Goal: Task Accomplishment & Management: Complete application form

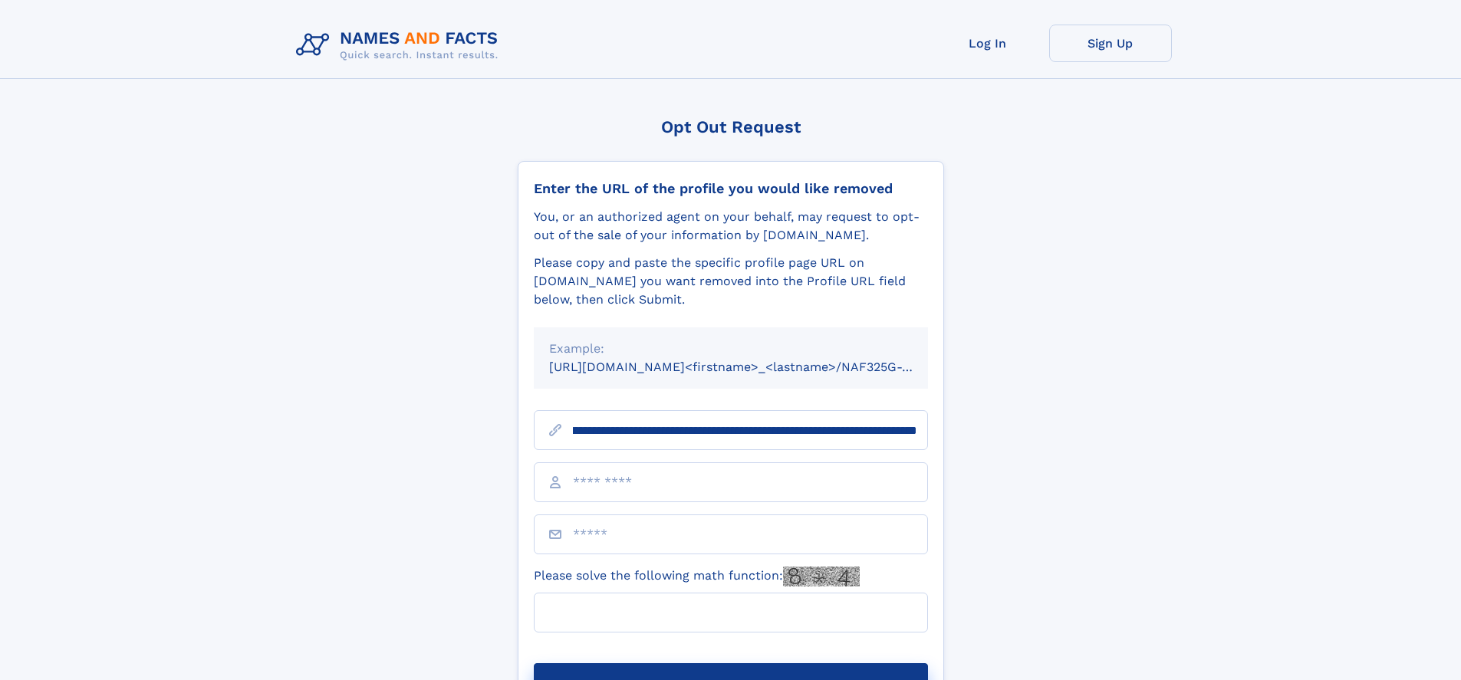
scroll to position [0, 216]
type input "**********"
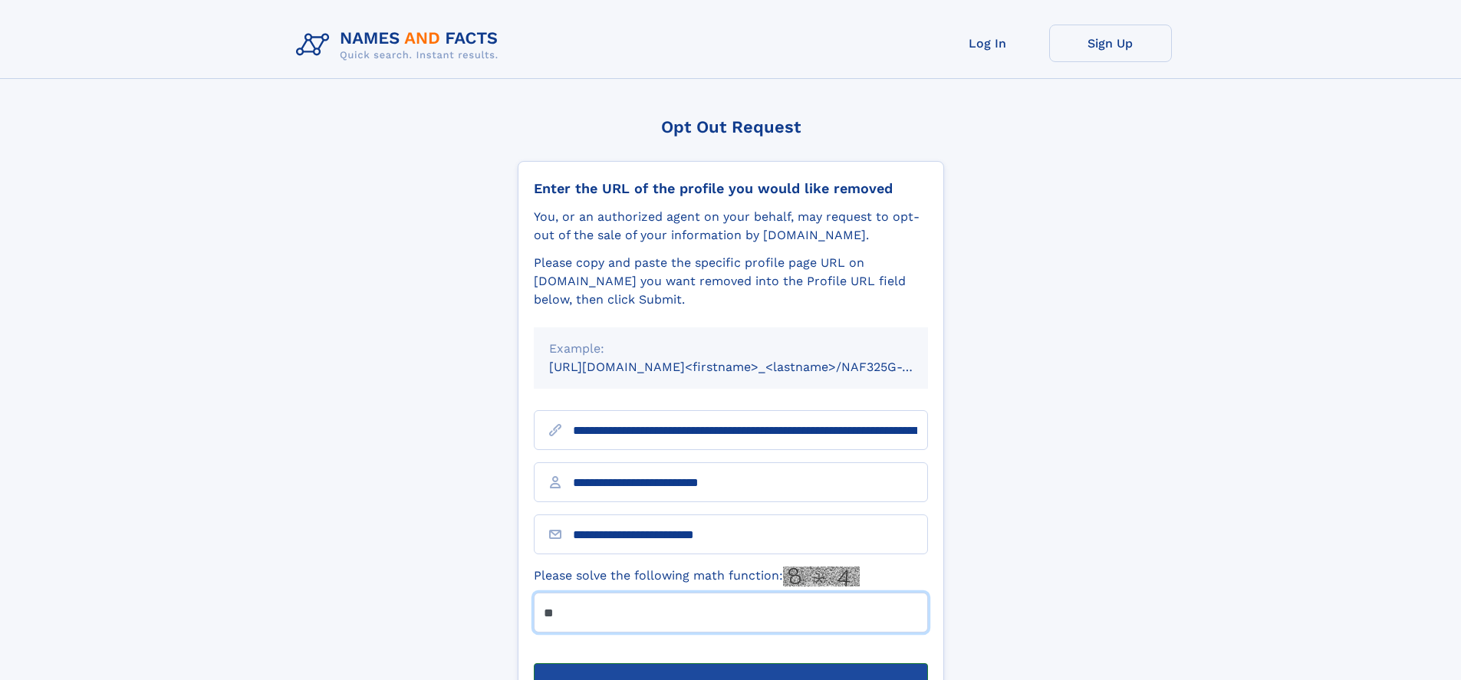
type input "**"
click at [730, 663] on button "Submit Opt Out Request" at bounding box center [731, 687] width 394 height 49
